Goal: Use online tool/utility

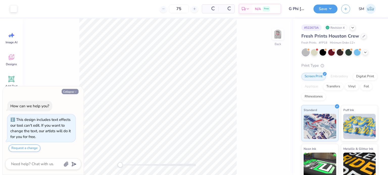
click at [70, 93] on button "Collapse" at bounding box center [70, 91] width 17 height 5
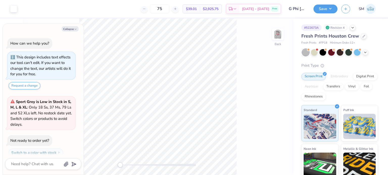
scroll to position [14, 0]
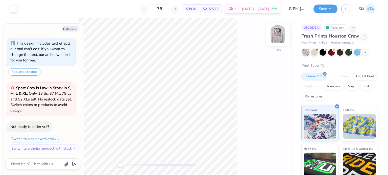
click at [279, 34] on img at bounding box center [278, 34] width 20 height 20
click at [69, 29] on button "Collapse" at bounding box center [70, 28] width 17 height 5
click at [275, 28] on div "Back" at bounding box center [158, 96] width 270 height 157
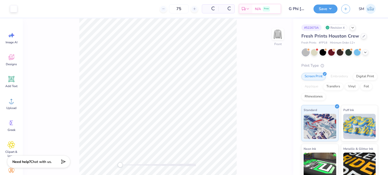
type textarea "x"
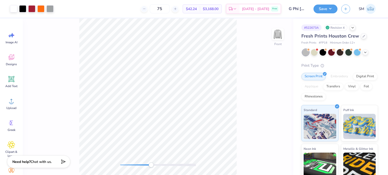
drag, startPoint x: 125, startPoint y: 165, endPoint x: 151, endPoint y: 165, distance: 25.7
click at [151, 165] on div "Accessibility label" at bounding box center [150, 165] width 5 height 5
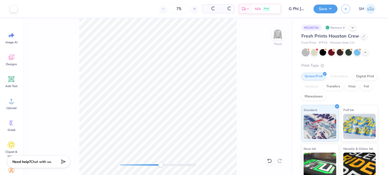
click at [261, 54] on div "Front" at bounding box center [158, 96] width 270 height 157
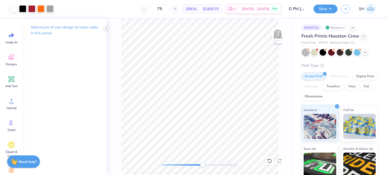
click at [106, 27] on icon at bounding box center [106, 28] width 4 height 4
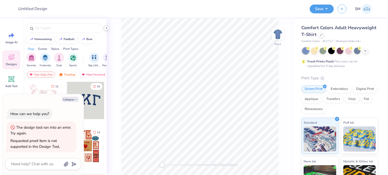
click at [105, 28] on icon at bounding box center [106, 28] width 4 height 4
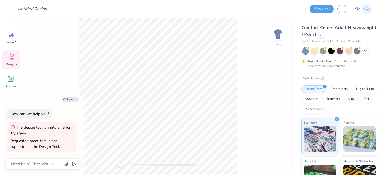
type textarea "x"
